Goal: Information Seeking & Learning: Learn about a topic

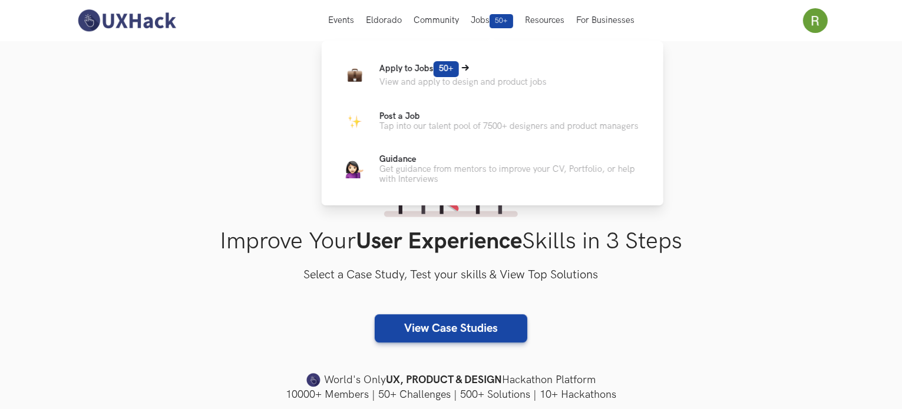
click at [419, 78] on p "View and apply to design and product jobs" at bounding box center [462, 82] width 167 height 10
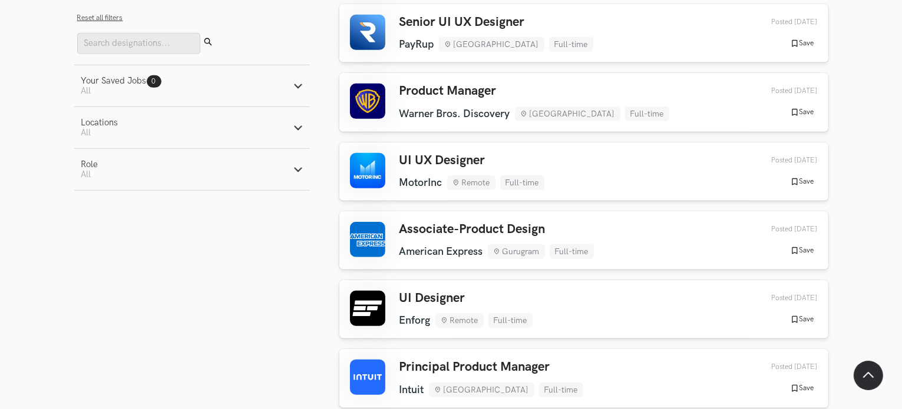
scroll to position [685, 0]
click at [495, 226] on h3 "Associate-Product Design" at bounding box center [496, 229] width 194 height 15
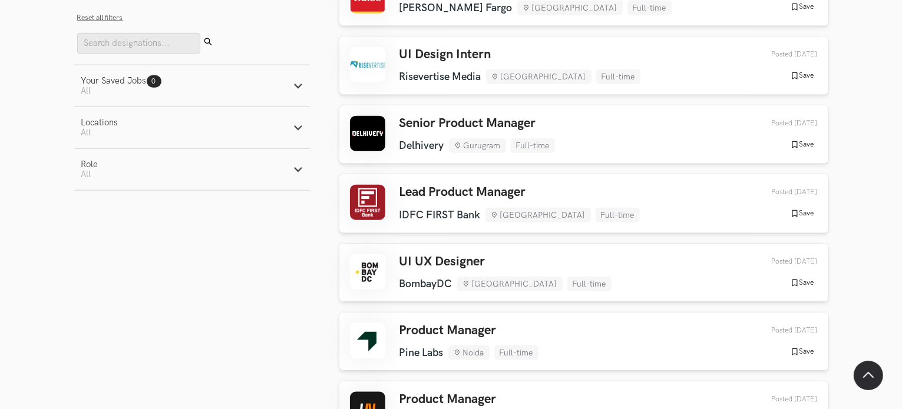
scroll to position [1599, 0]
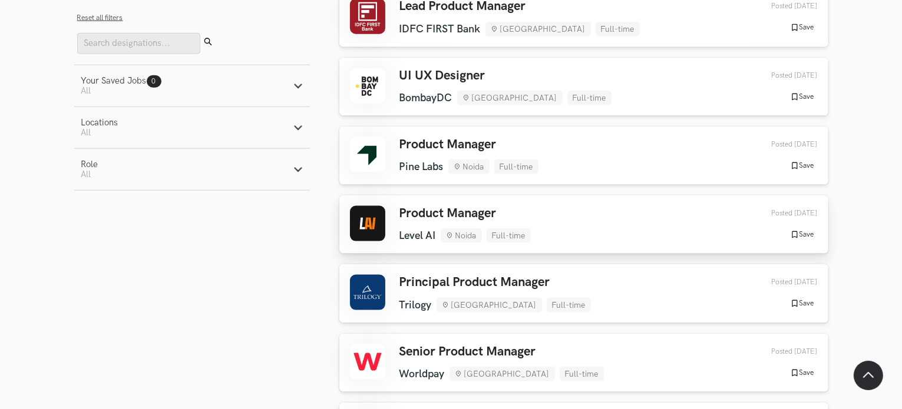
click at [544, 243] on div "Product Manager Level AI Noida Full-time Level AI Noida Full-time 6 days ago Po…" at bounding box center [584, 224] width 468 height 37
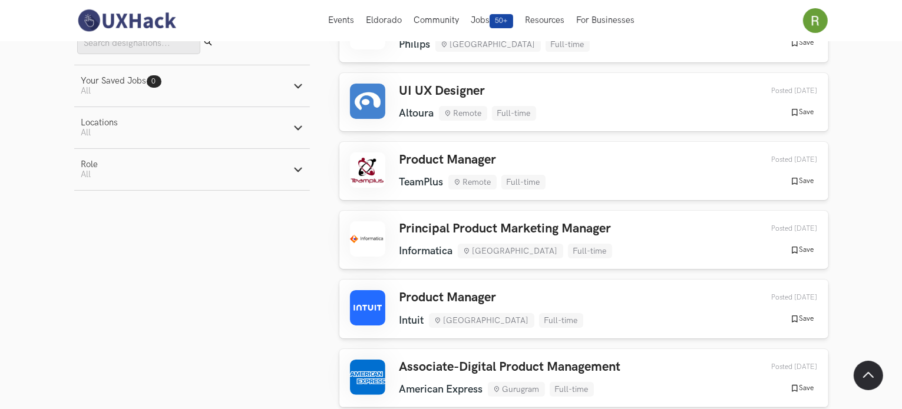
scroll to position [0, 0]
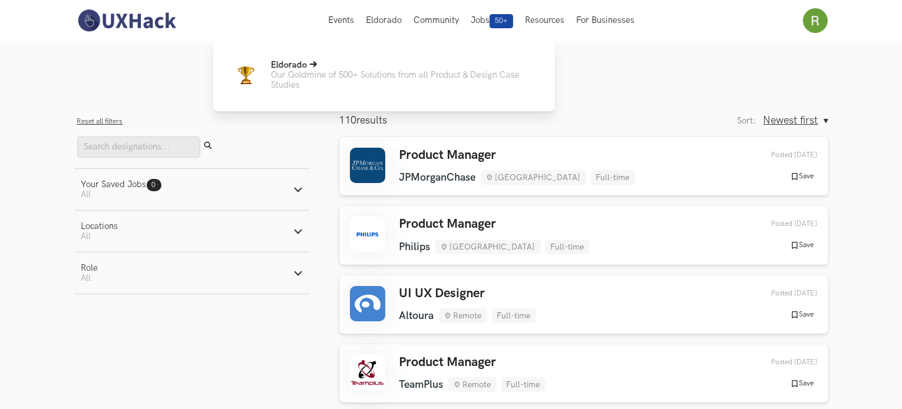
click at [337, 70] on p "Eldorado" at bounding box center [403, 65] width 265 height 10
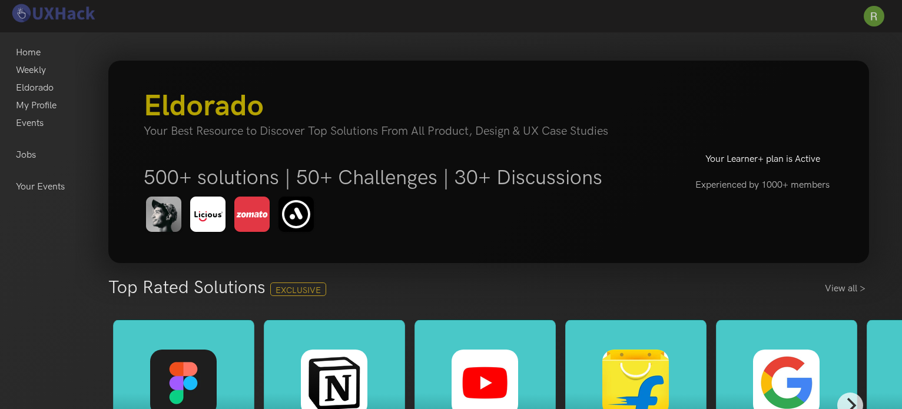
scroll to position [181, 0]
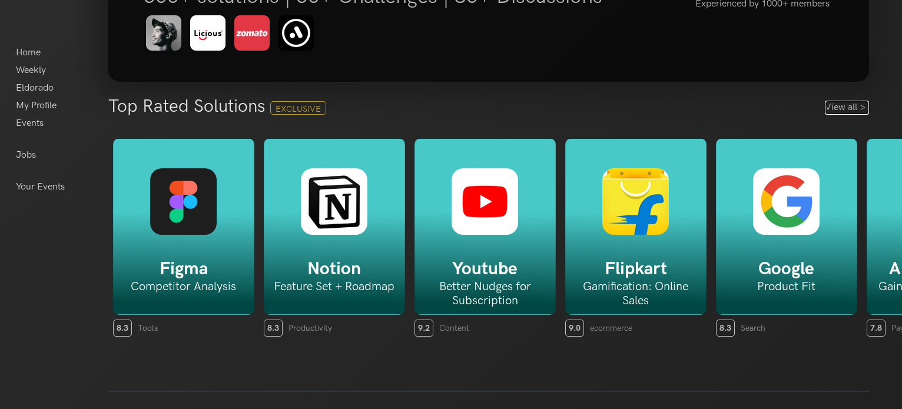
click at [833, 112] on link "View all >" at bounding box center [847, 108] width 44 height 14
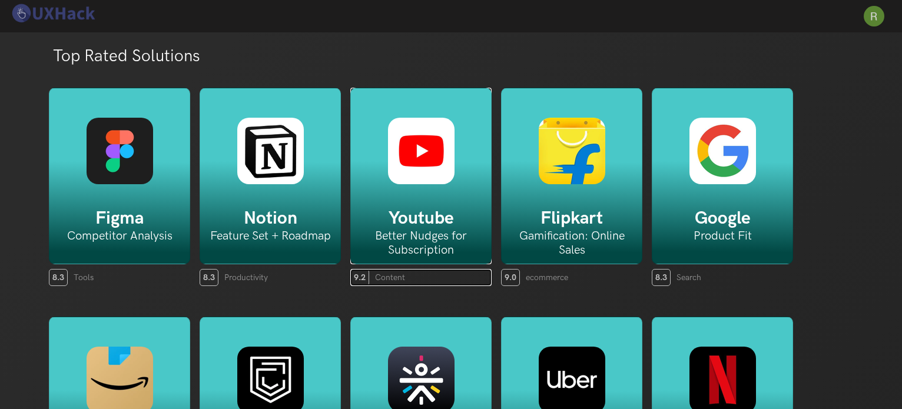
click at [426, 237] on h6 "Better Nudges for Subscription" at bounding box center [421, 243] width 140 height 28
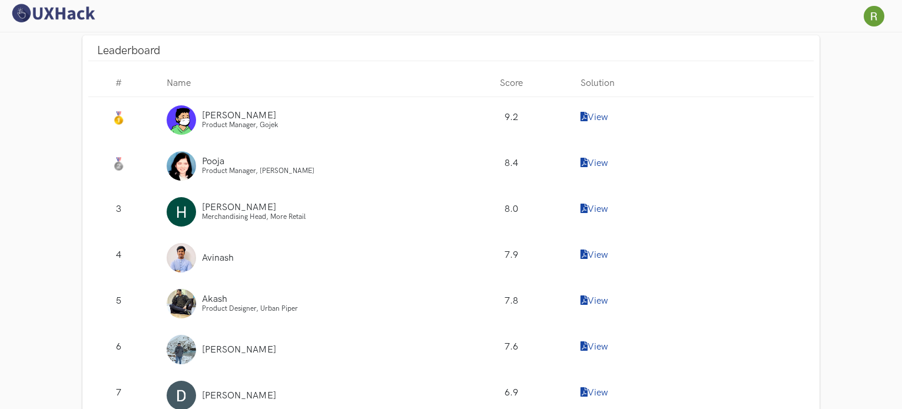
scroll to position [1056, 0]
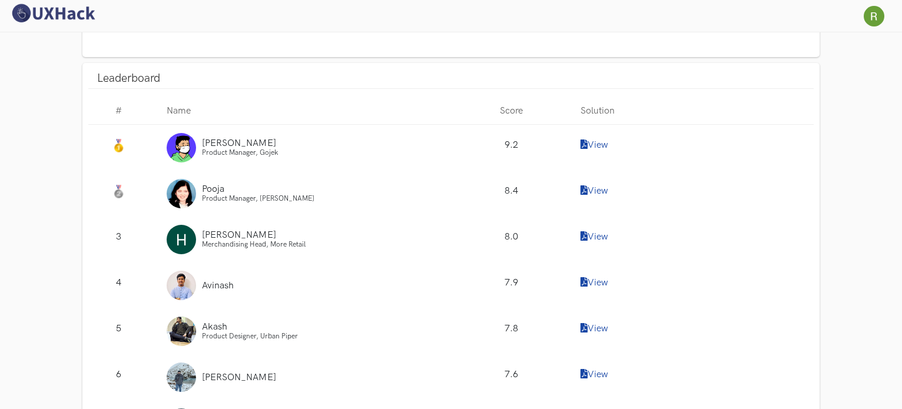
click at [591, 324] on link "View" at bounding box center [595, 328] width 28 height 11
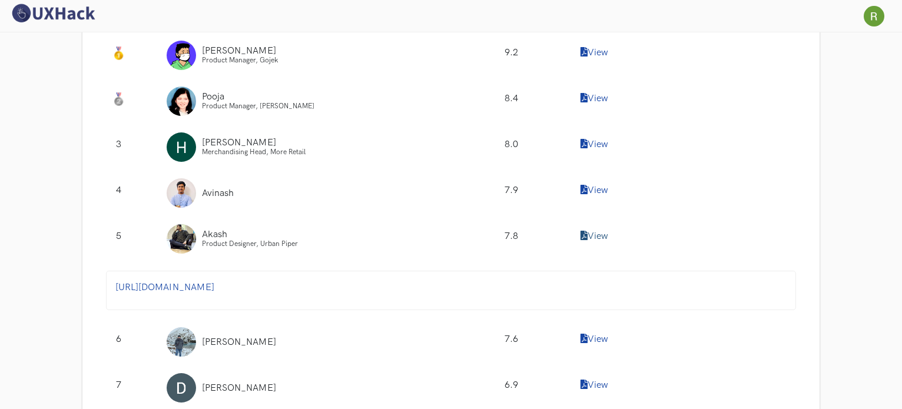
scroll to position [1151, 0]
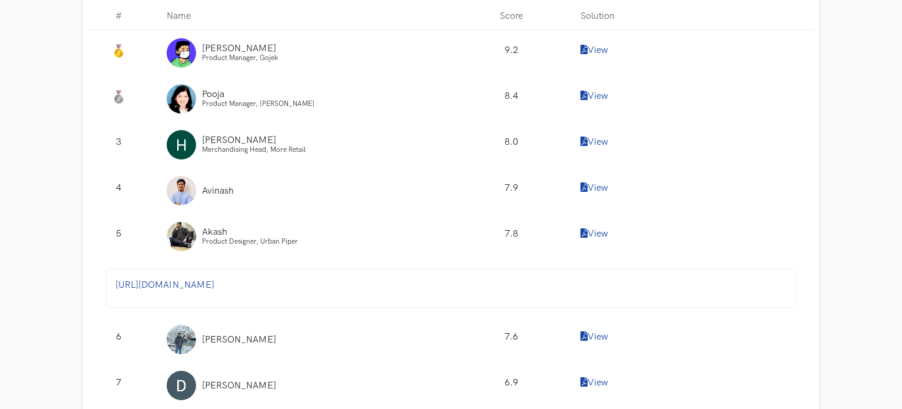
click at [214, 287] on span "[URL][DOMAIN_NAME]" at bounding box center [164, 285] width 99 height 11
click at [586, 183] on icon at bounding box center [584, 187] width 7 height 9
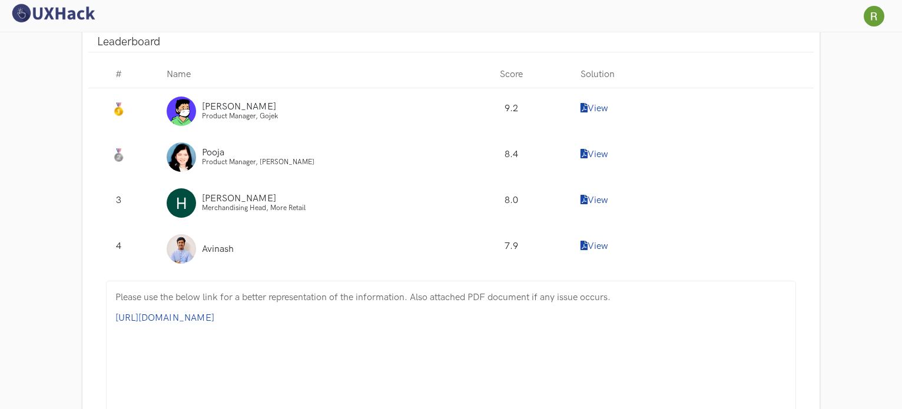
scroll to position [1088, 0]
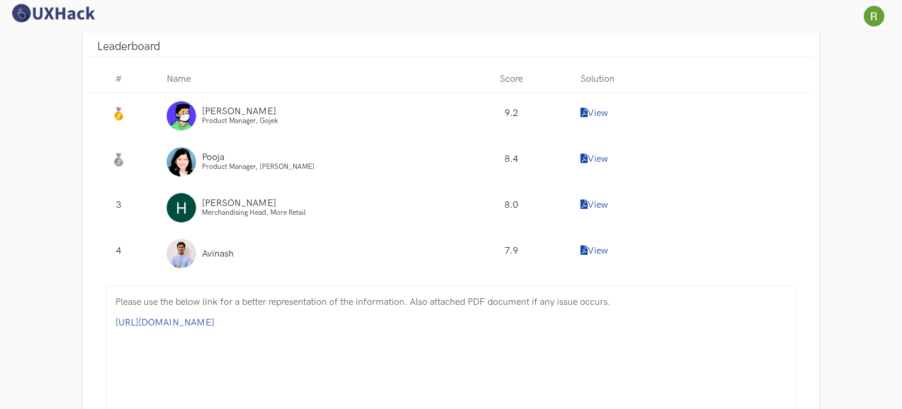
click at [605, 200] on link "View" at bounding box center [595, 205] width 28 height 11
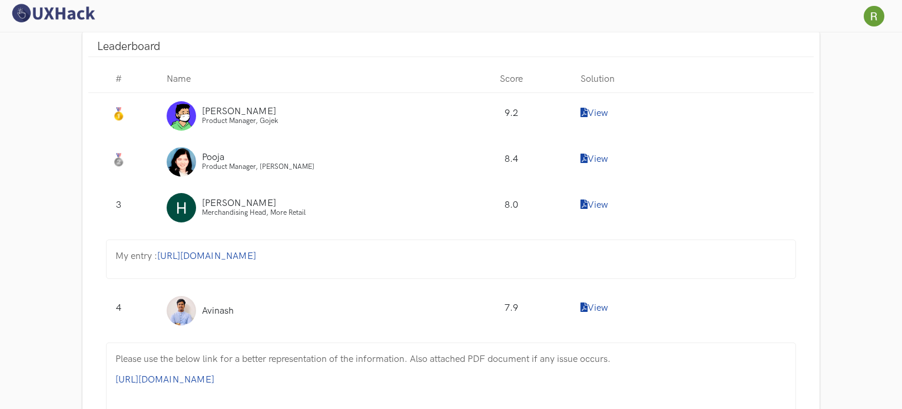
click at [247, 253] on span "https://www.notion.so/UX-Hack-You-Tube-8e005fad185247988a40d86d70d50925" at bounding box center [206, 256] width 99 height 11
click at [605, 150] on div "View" at bounding box center [693, 162] width 242 height 46
click at [604, 158] on link "View" at bounding box center [595, 159] width 28 height 11
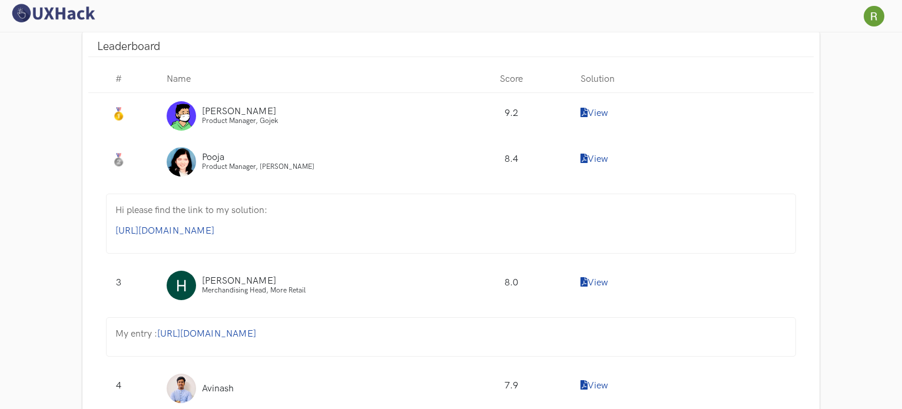
click at [254, 224] on p "https://www.notion.so/Building-Better-Nudges-for-Youtube-Subscription-Service-c…" at bounding box center [450, 231] width 671 height 15
click at [214, 226] on span "https://www.notion.so/Building-Better-Nudges-for-Youtube-Subscription-Service-c…" at bounding box center [164, 231] width 99 height 11
click at [598, 111] on link "View" at bounding box center [595, 113] width 28 height 11
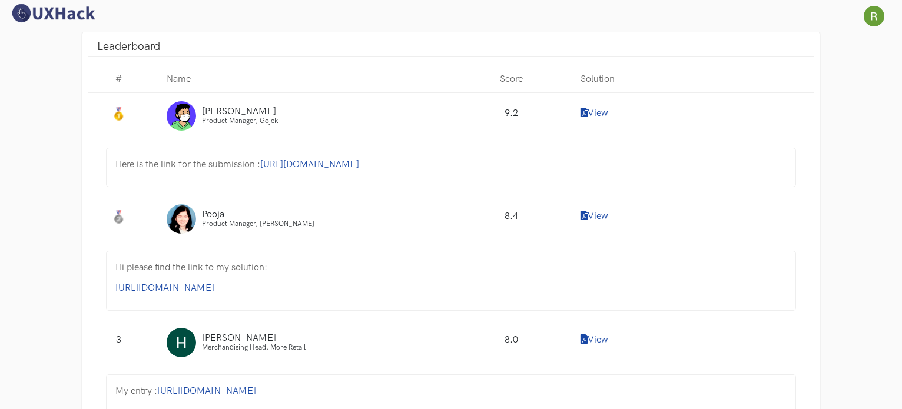
click at [301, 161] on span "https://www.notion.so/YouTube-c455273c31004ec294a29b78214ec8cf" at bounding box center [309, 164] width 99 height 11
click at [256, 386] on span "https://www.notion.so/UX-Hack-You-Tube-8e005fad185247988a40d86d70d50925" at bounding box center [206, 391] width 99 height 11
click at [329, 161] on span "https://www.notion.so/YouTube-c455273c31004ec294a29b78214ec8cf" at bounding box center [309, 164] width 99 height 11
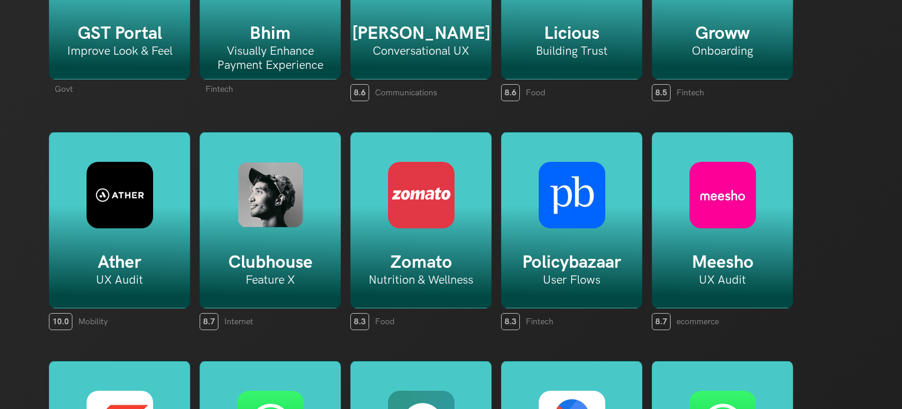
scroll to position [834, 0]
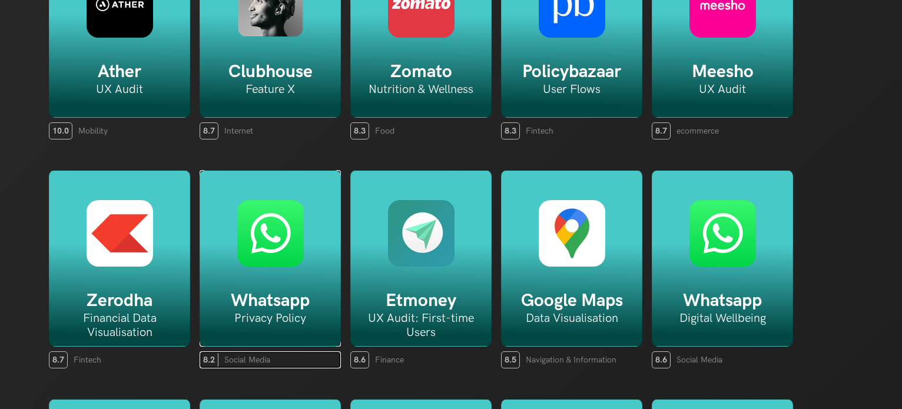
click at [276, 263] on img at bounding box center [270, 233] width 67 height 67
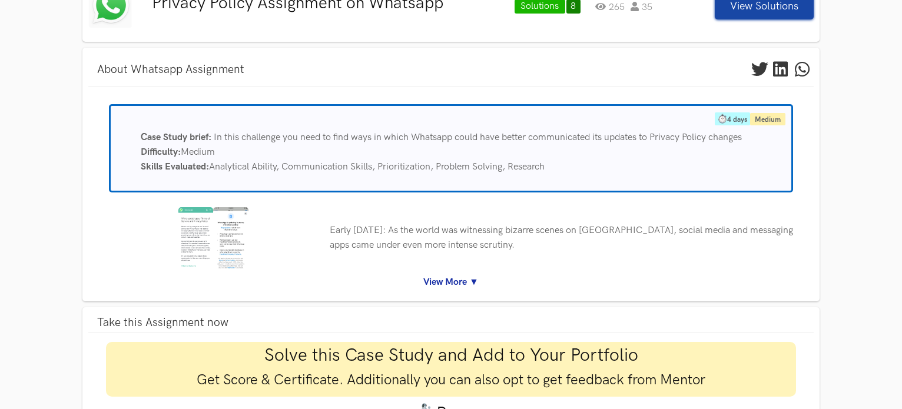
scroll to position [186, 0]
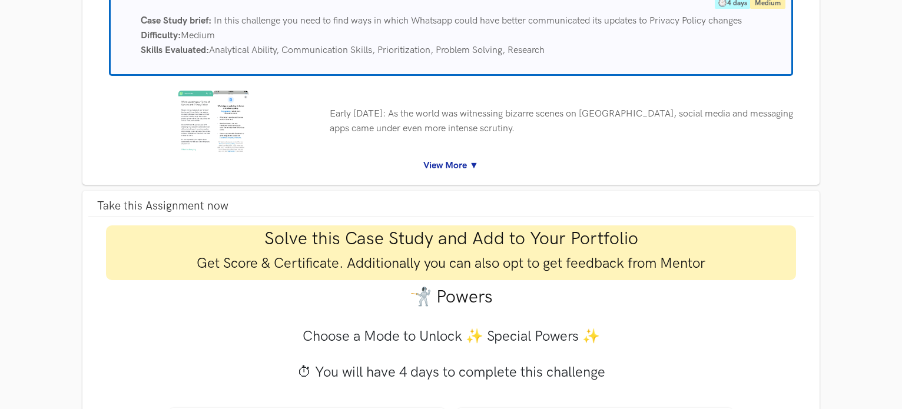
click at [443, 165] on link "View More ▼" at bounding box center [451, 165] width 708 height 15
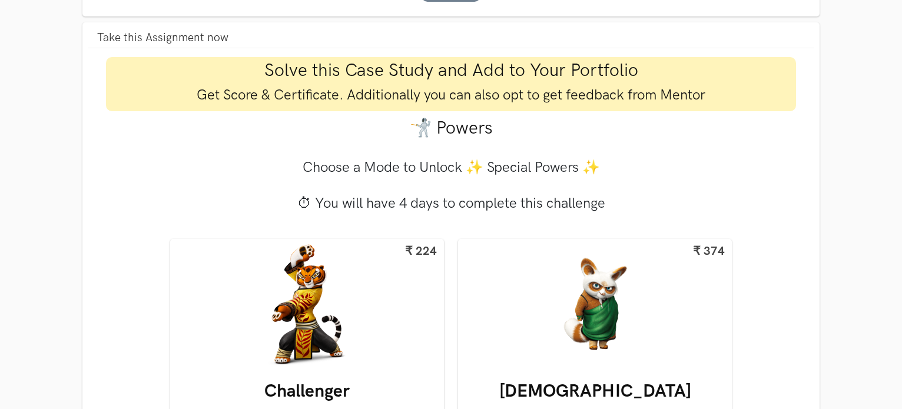
scroll to position [1032, 0]
